Goal: Transaction & Acquisition: Purchase product/service

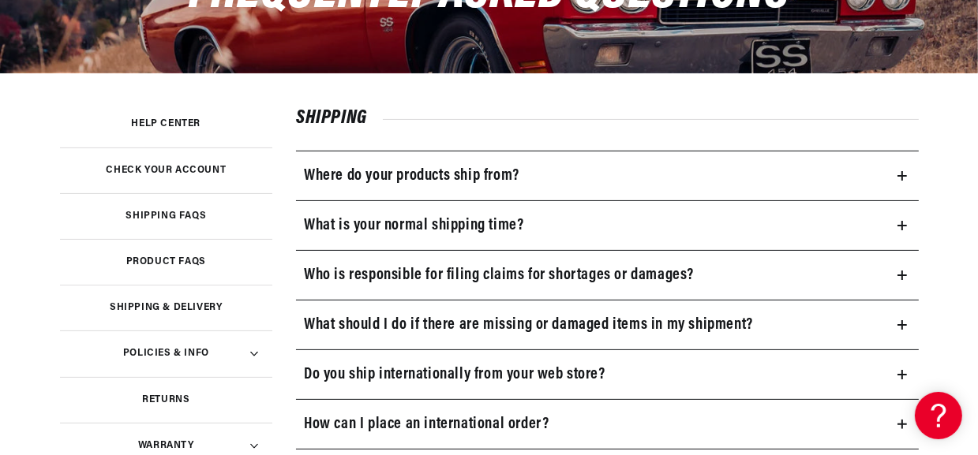
scroll to position [0, 477]
drag, startPoint x: 0, startPoint y: 0, endPoint x: 978, endPoint y: 81, distance: 981.8
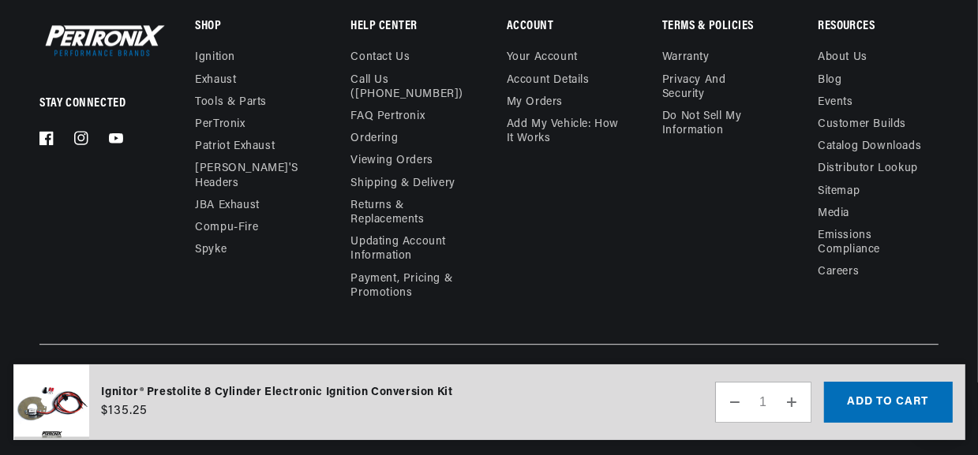
scroll to position [0, 477]
